Goal: Transaction & Acquisition: Subscribe to service/newsletter

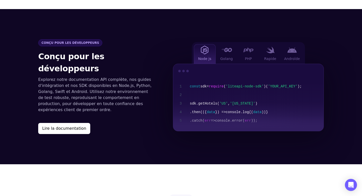
scroll to position [550, 0]
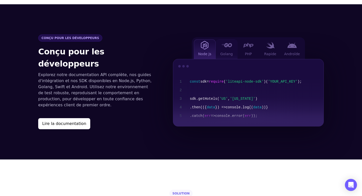
click at [226, 39] on div "Golang" at bounding box center [227, 49] width 22 height 20
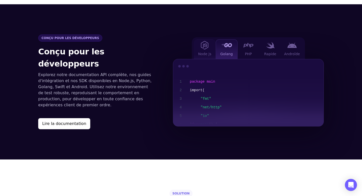
click at [213, 41] on div "Node js" at bounding box center [205, 49] width 22 height 20
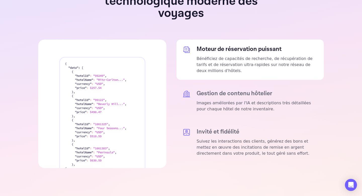
scroll to position [991, 0]
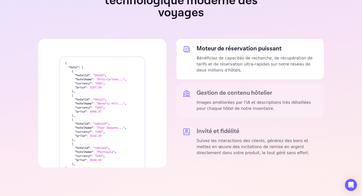
click at [225, 89] on font "Gestion de contenu hôtelier" at bounding box center [235, 93] width 76 height 8
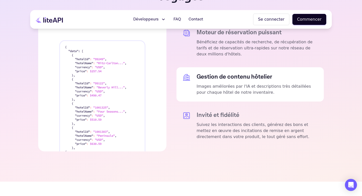
scroll to position [1005, 0]
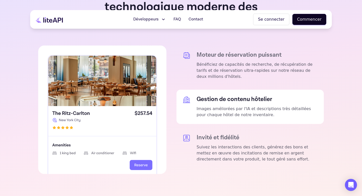
click at [142, 150] on img at bounding box center [102, 109] width 128 height 129
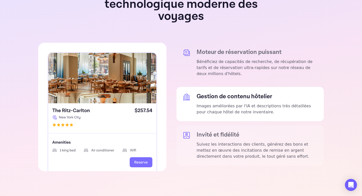
click at [218, 131] on font "Invité et fidélité" at bounding box center [218, 135] width 43 height 8
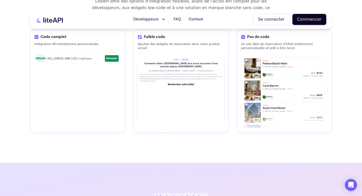
scroll to position [740, 0]
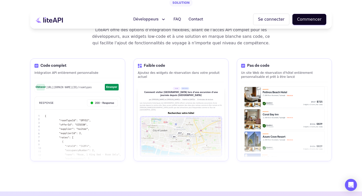
click at [158, 21] on font "Développeurs" at bounding box center [145, 19] width 25 height 5
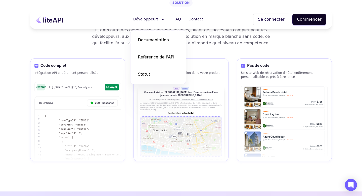
click at [58, 21] on icon at bounding box center [53, 20] width 20 height 5
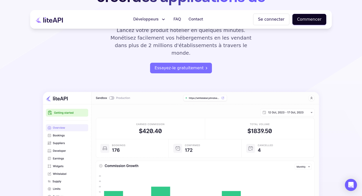
scroll to position [77, 0]
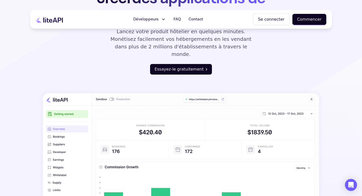
click at [176, 65] on button "Essayez-le gratuitement" at bounding box center [181, 69] width 62 height 11
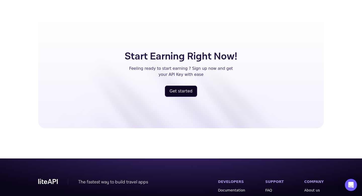
scroll to position [1297, 0]
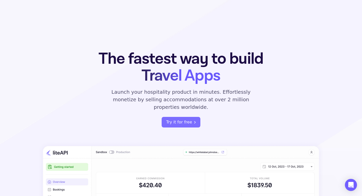
scroll to position [1297, 0]
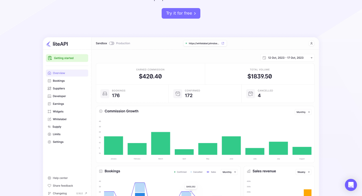
scroll to position [109, 0]
